Goal: Task Accomplishment & Management: Complete application form

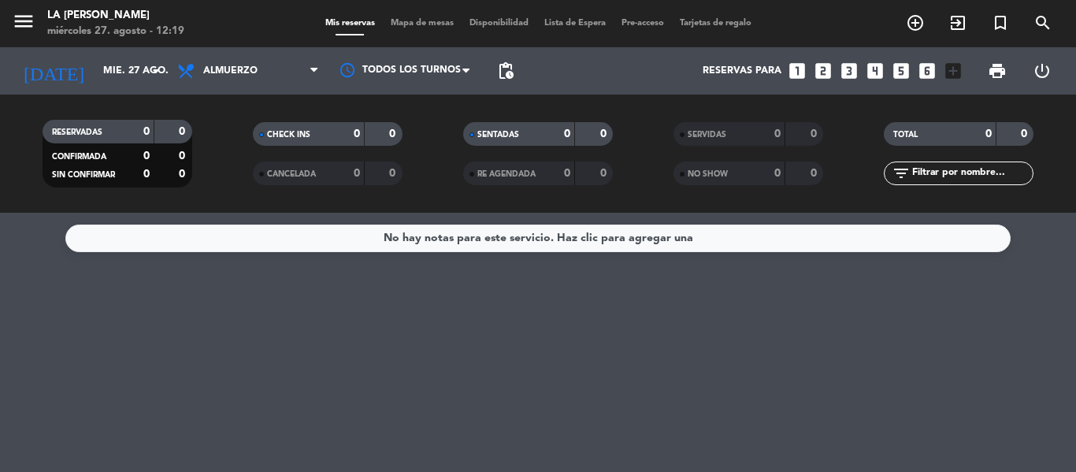
click at [846, 70] on icon "looks_3" at bounding box center [849, 71] width 20 height 20
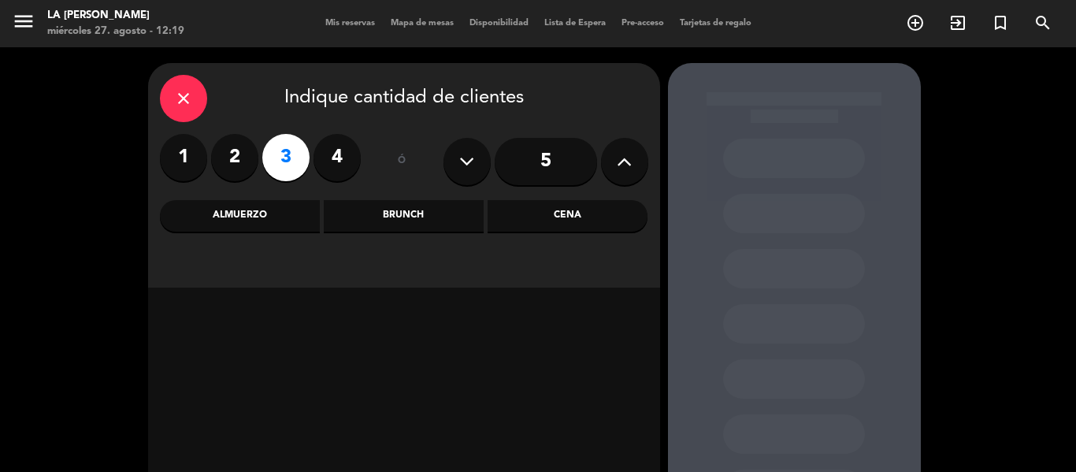
click at [262, 216] on div "Almuerzo" at bounding box center [240, 215] width 160 height 31
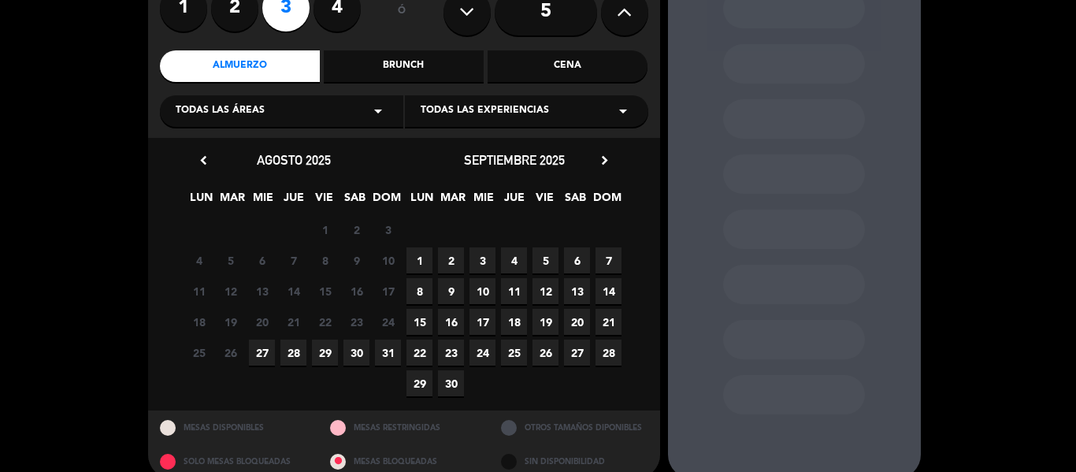
scroll to position [171, 0]
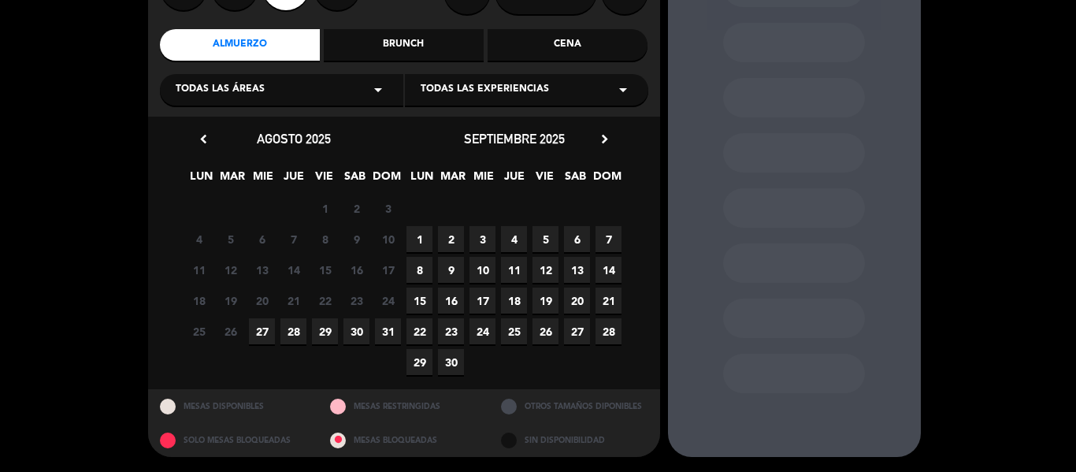
click at [267, 328] on span "27" at bounding box center [262, 331] width 26 height 26
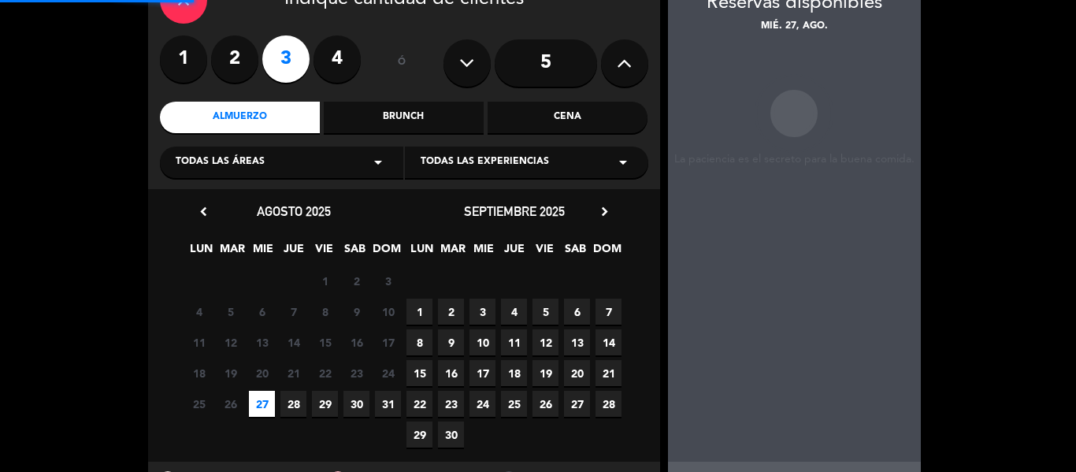
scroll to position [63, 0]
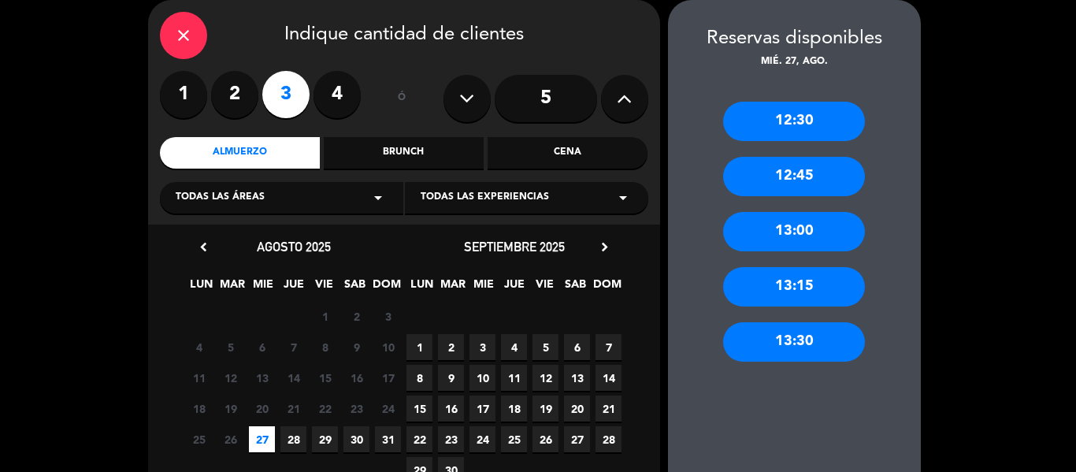
click at [810, 279] on div "13:15" at bounding box center [794, 286] width 142 height 39
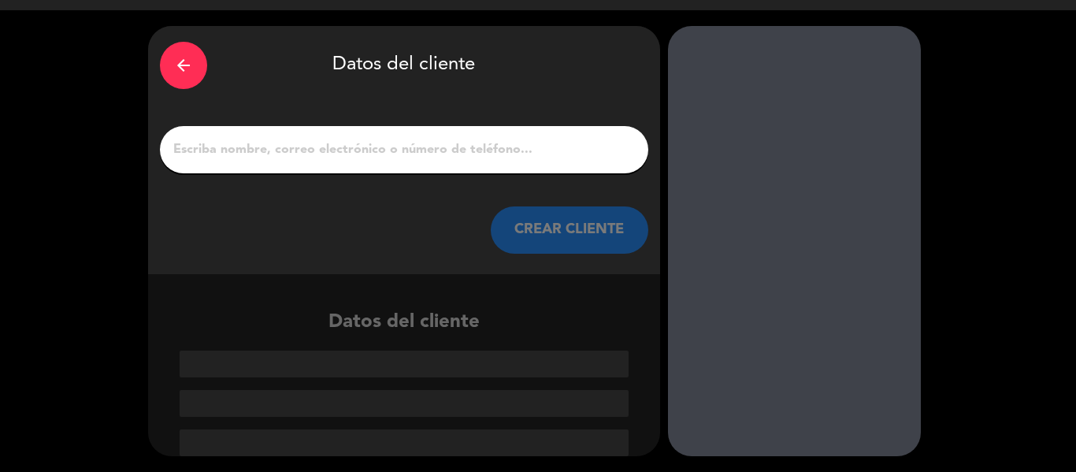
click at [521, 215] on button "CREAR CLIENTE" at bounding box center [569, 229] width 157 height 47
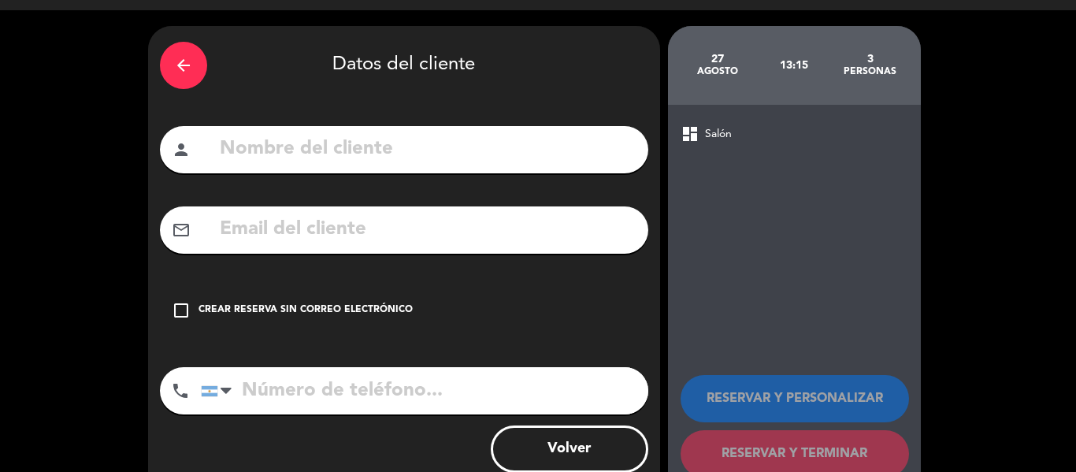
click at [269, 148] on input "text" at bounding box center [427, 149] width 418 height 32
type input "nacho"
click at [180, 314] on icon "check_box_outline_blank" at bounding box center [181, 310] width 19 height 19
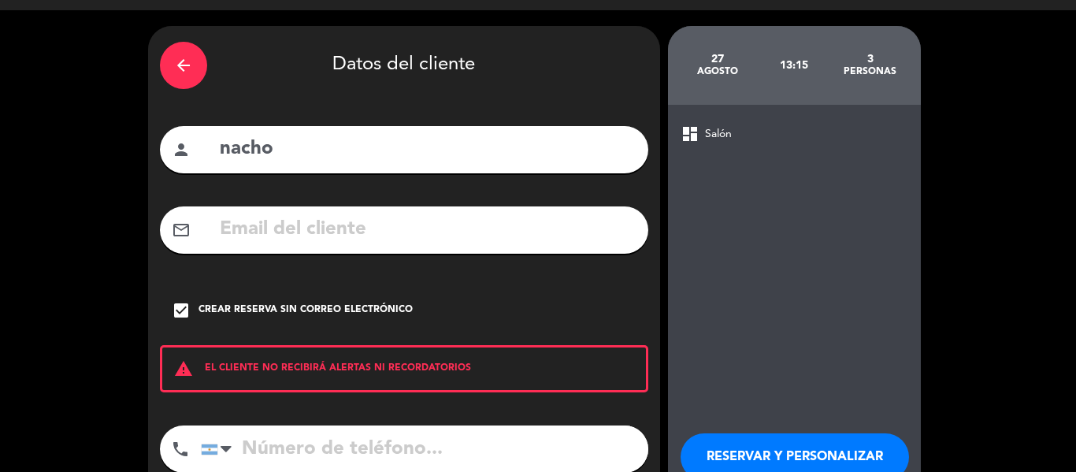
click at [250, 432] on input "tel" at bounding box center [424, 448] width 447 height 47
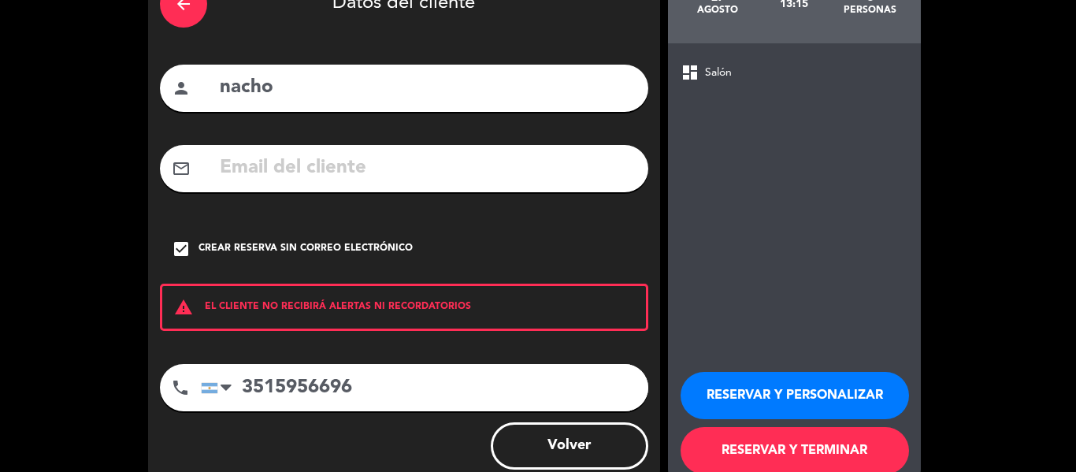
scroll to position [135, 0]
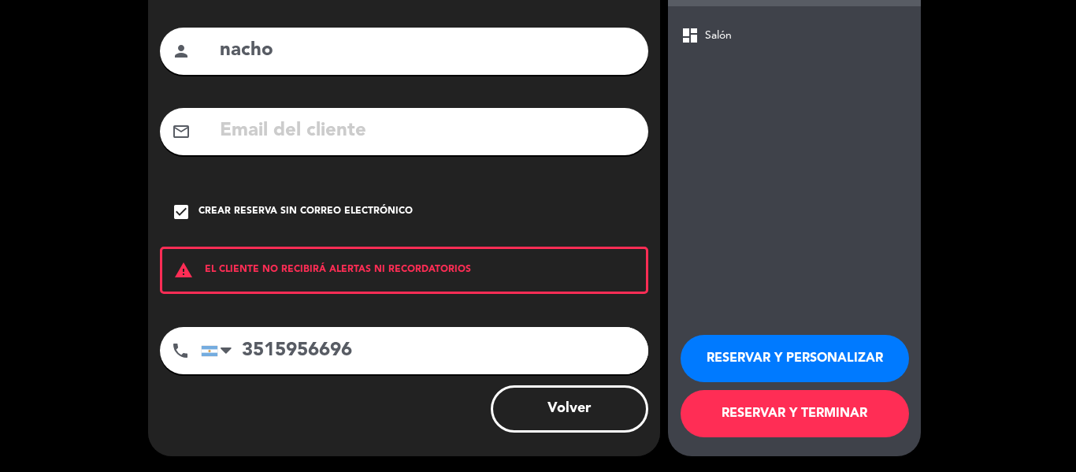
type input "3515956696"
click at [742, 413] on button "RESERVAR Y TERMINAR" at bounding box center [794, 413] width 228 height 47
